Goal: Task Accomplishment & Management: Manage account settings

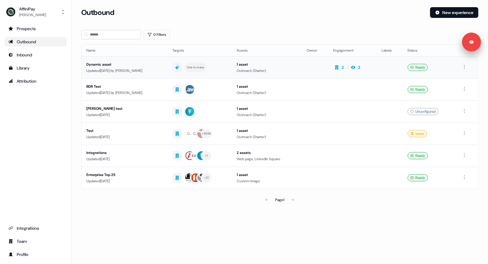
click at [163, 71] on div "Updated [DATE] by [PERSON_NAME]" at bounding box center [124, 71] width 76 height 6
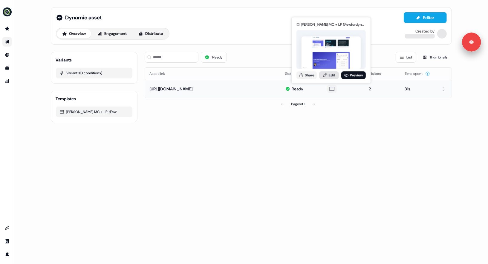
click at [329, 74] on link "Edit" at bounding box center [329, 75] width 20 height 8
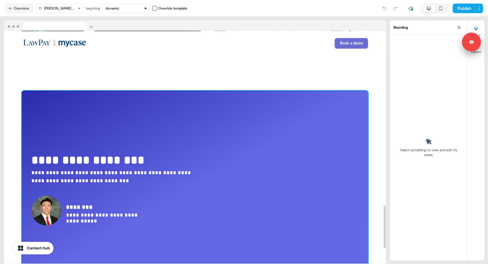
scroll to position [959, 0]
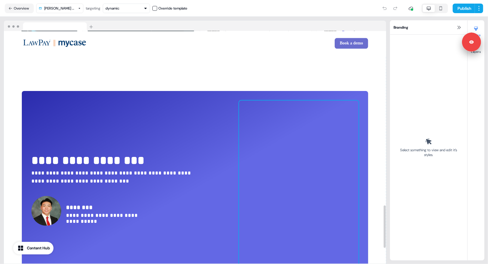
click at [328, 128] on div at bounding box center [298, 190] width 119 height 179
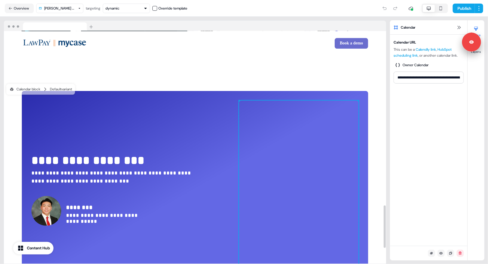
click at [314, 141] on div at bounding box center [298, 190] width 119 height 179
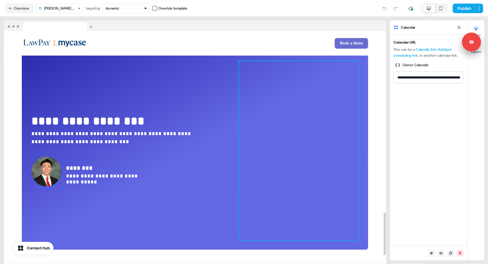
scroll to position [992, 0]
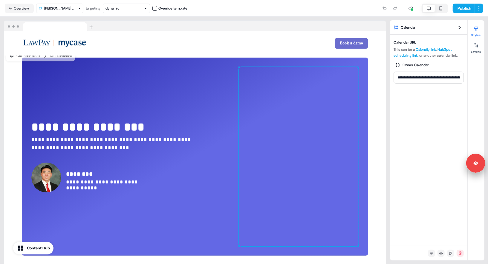
drag, startPoint x: 474, startPoint y: 44, endPoint x: 478, endPoint y: 183, distance: 138.6
click at [478, 183] on body "**********" at bounding box center [244, 132] width 488 height 264
click at [475, 49] on div at bounding box center [476, 46] width 10 height 10
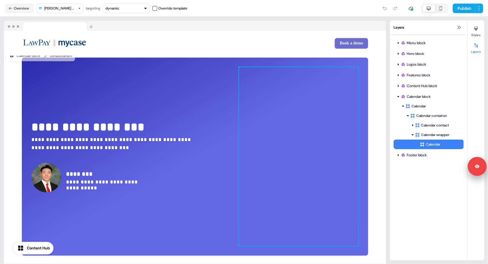
click at [227, 21] on div at bounding box center [195, 26] width 382 height 11
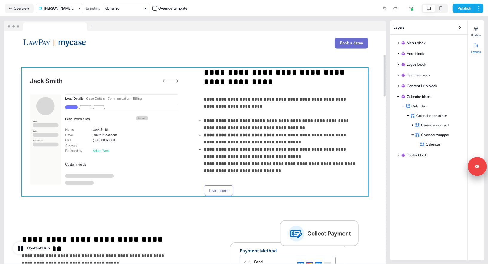
scroll to position [0, 0]
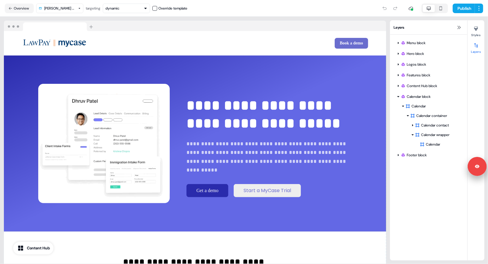
click at [244, 13] on div "Publish" at bounding box center [335, 8] width 296 height 12
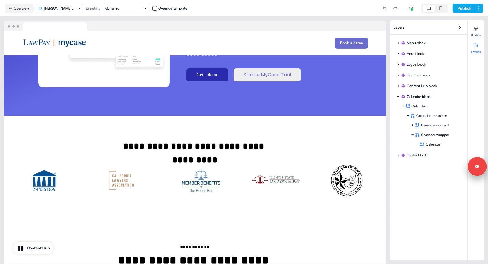
scroll to position [117, 0]
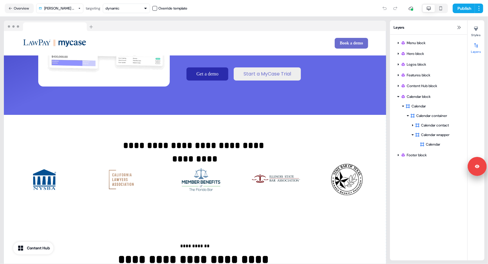
click at [73, 7] on html "**********" at bounding box center [244, 132] width 488 height 264
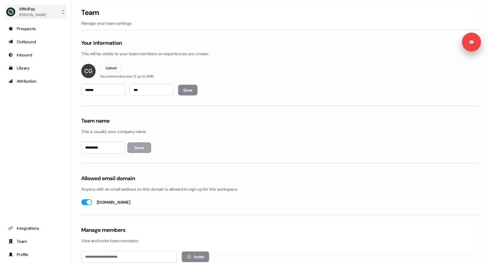
click at [28, 11] on div "AffiniPay" at bounding box center [32, 9] width 27 height 6
click at [35, 53] on div "Logout" at bounding box center [35, 49] width 57 height 11
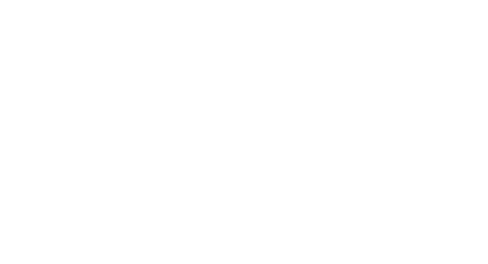
click at [39, 0] on html at bounding box center [244, 0] width 488 height 0
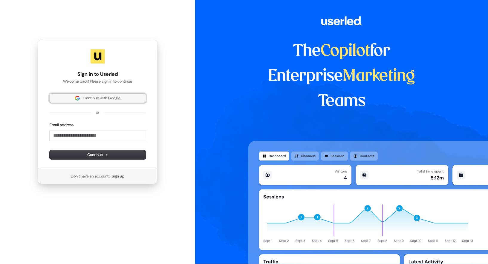
click at [78, 99] on img at bounding box center [77, 98] width 5 height 5
